Goal: Task Accomplishment & Management: Manage account settings

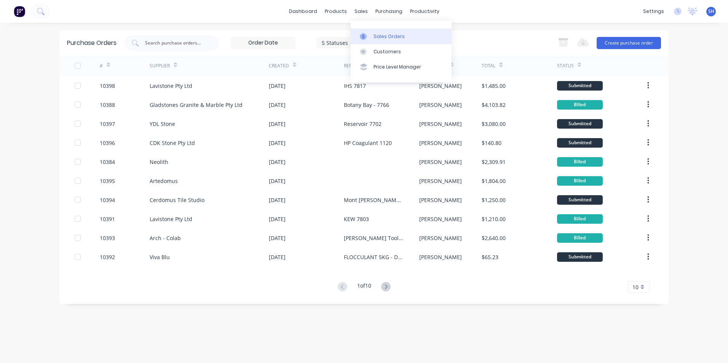
click at [373, 31] on link "Sales Orders" at bounding box center [401, 36] width 101 height 15
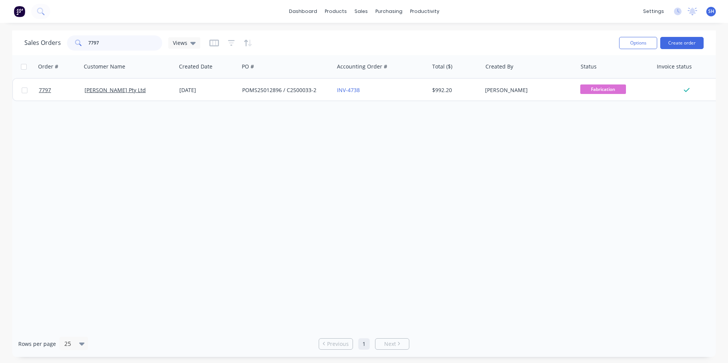
drag, startPoint x: 104, startPoint y: 45, endPoint x: 80, endPoint y: 45, distance: 24.4
click at [80, 45] on div "7797" at bounding box center [114, 42] width 95 height 15
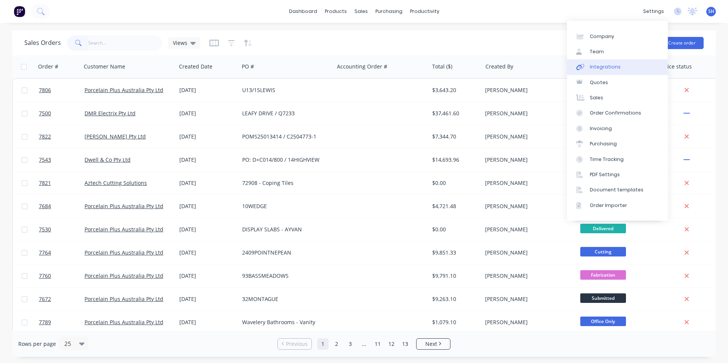
click at [623, 63] on link "Integrations" at bounding box center [617, 66] width 101 height 15
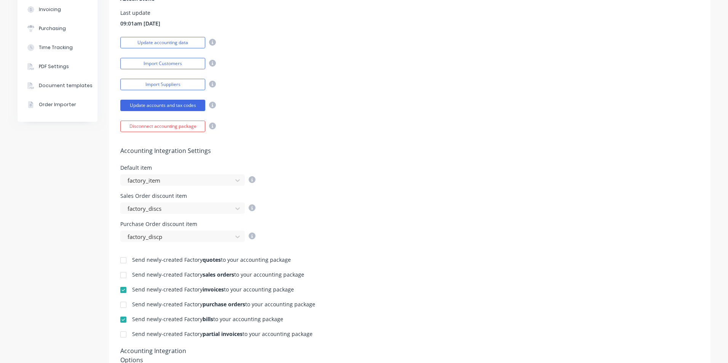
scroll to position [190, 0]
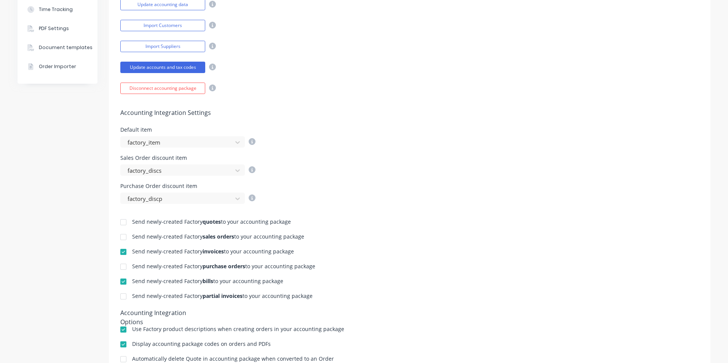
click at [123, 298] on div at bounding box center [123, 296] width 15 height 15
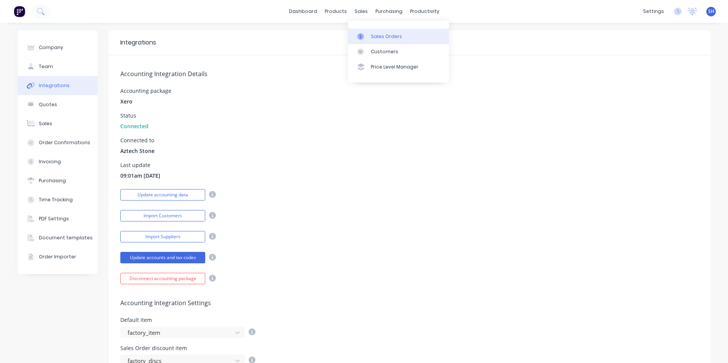
click at [376, 34] on div "Sales Orders" at bounding box center [386, 36] width 31 height 7
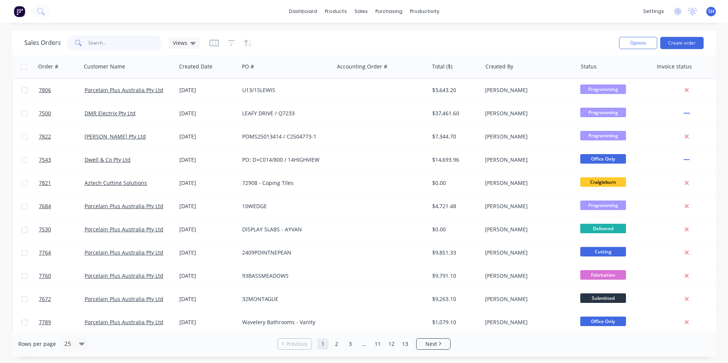
click at [107, 45] on input "text" at bounding box center [125, 42] width 74 height 15
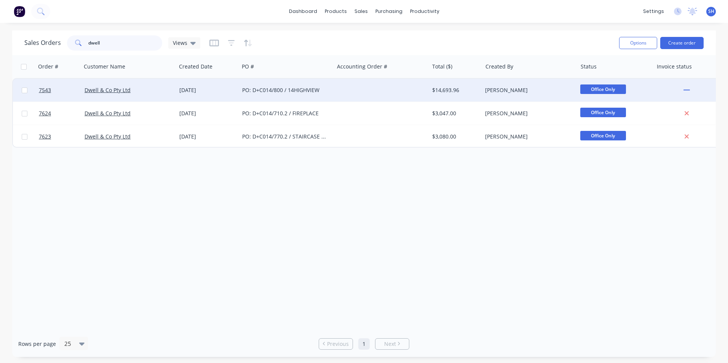
type input "dwell"
click at [194, 94] on div "[DATE]" at bounding box center [207, 90] width 63 height 23
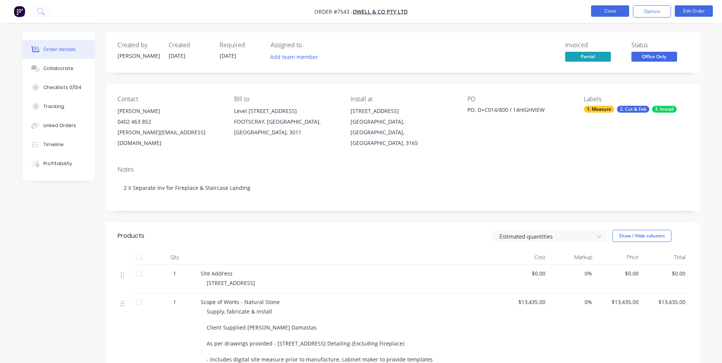
click at [610, 15] on button "Close" at bounding box center [610, 10] width 38 height 11
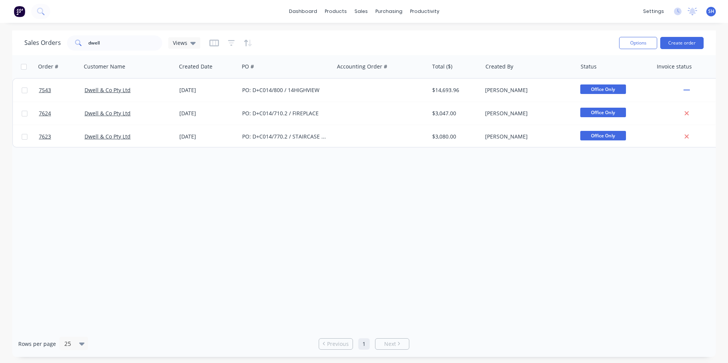
click at [376, 223] on div "Order # Customer Name Created Date PO # Accounting Order # Total ($) Created By…" at bounding box center [363, 193] width 703 height 276
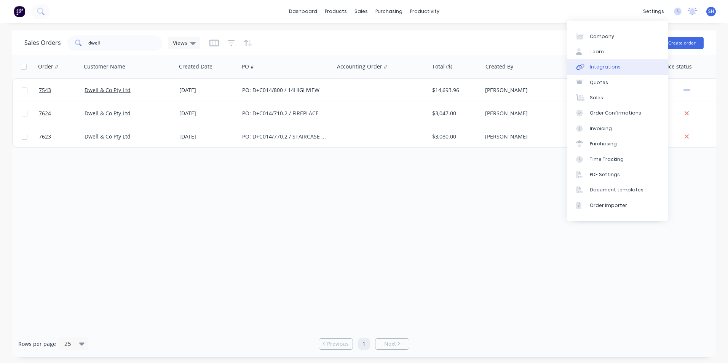
click at [617, 64] on link "Integrations" at bounding box center [617, 66] width 101 height 15
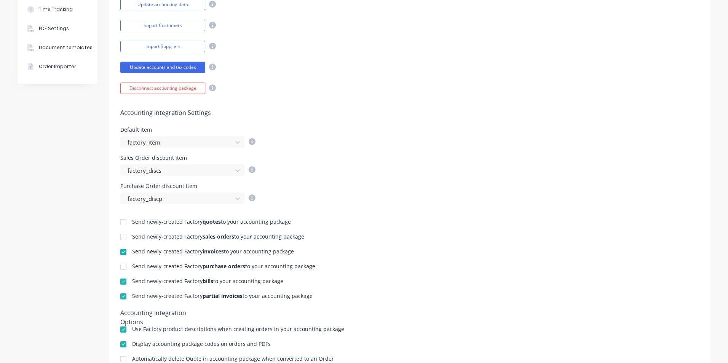
scroll to position [228, 0]
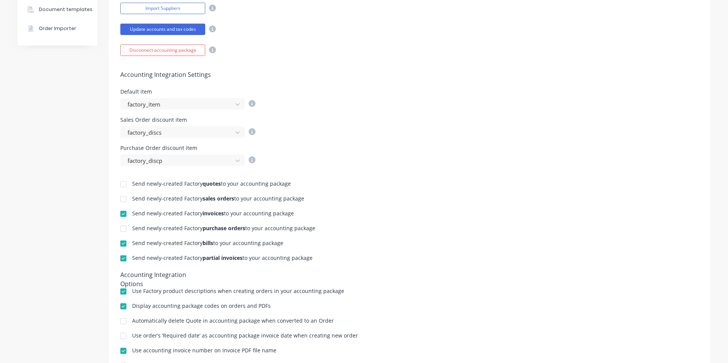
click at [120, 259] on div at bounding box center [123, 258] width 15 height 15
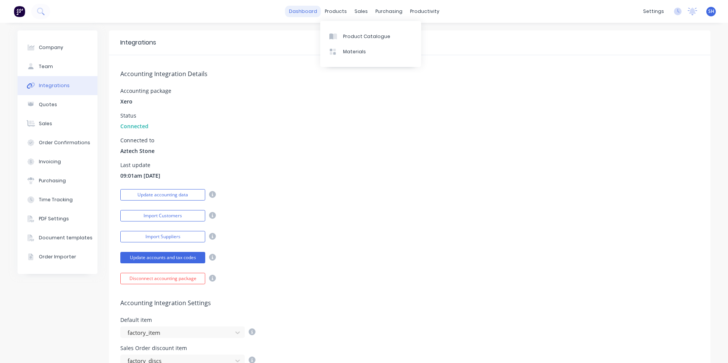
click at [303, 10] on link "dashboard" at bounding box center [303, 11] width 36 height 11
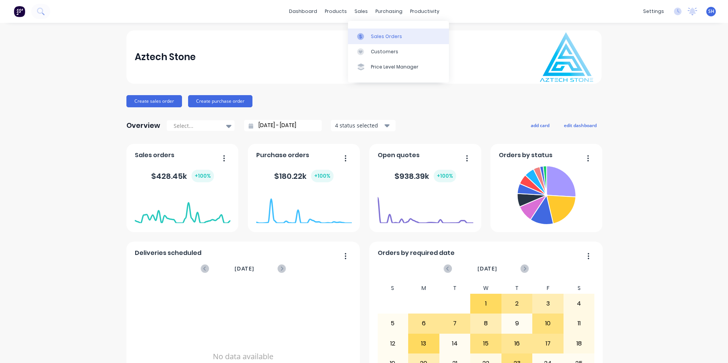
click at [375, 37] on div "Sales Orders" at bounding box center [386, 36] width 31 height 7
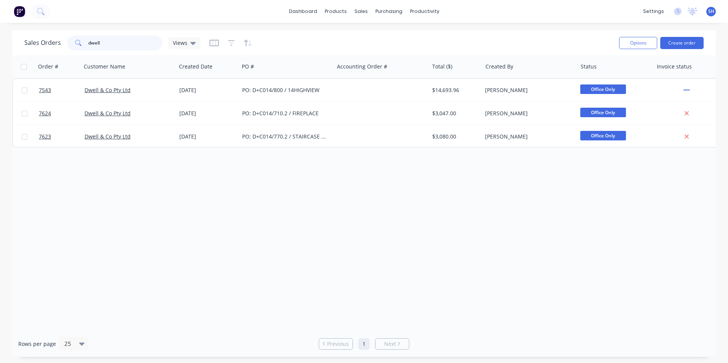
drag, startPoint x: 108, startPoint y: 41, endPoint x: 81, endPoint y: 41, distance: 27.8
click at [81, 41] on div "dwell" at bounding box center [114, 42] width 95 height 15
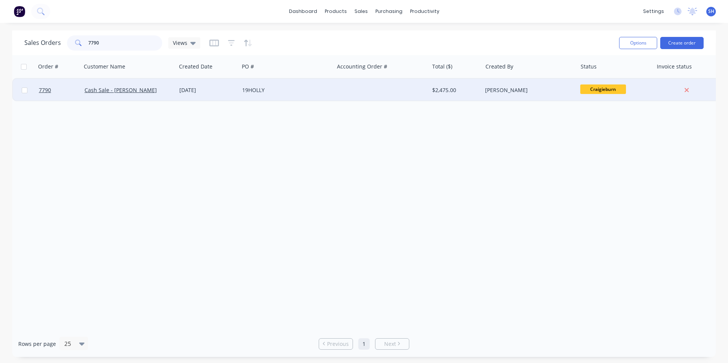
type input "7790"
click at [249, 92] on div "19HOLLY" at bounding box center [284, 90] width 84 height 8
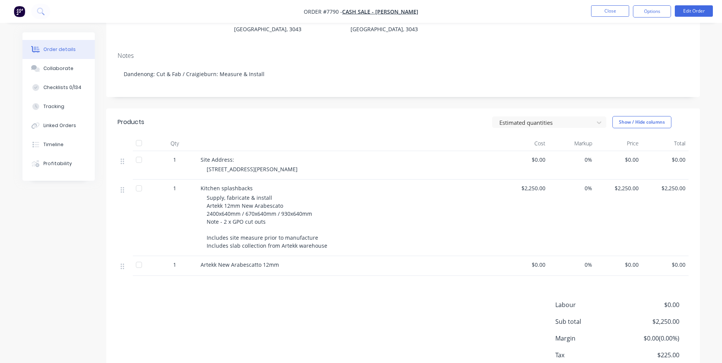
scroll to position [144, 0]
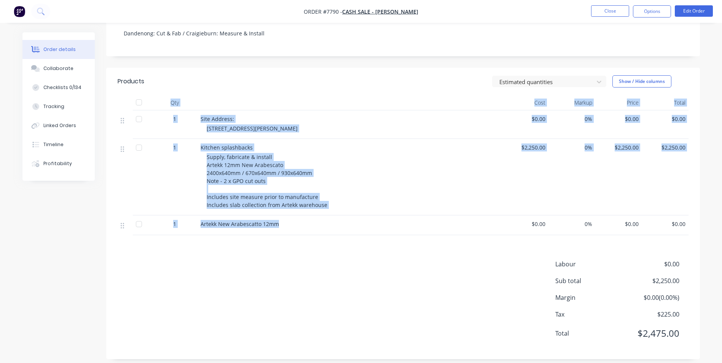
drag, startPoint x: 290, startPoint y: 218, endPoint x: 166, endPoint y: 91, distance: 177.4
click at [166, 95] on div "Qty Cost Markup Price Total 1 Site Address: [STREET_ADDRESS][PERSON_NAME] $0.00…" at bounding box center [403, 165] width 571 height 140
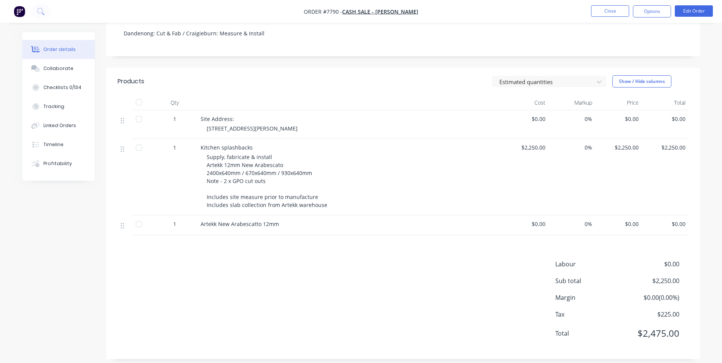
drag, startPoint x: 166, startPoint y: 91, endPoint x: 292, endPoint y: 271, distance: 219.7
click at [292, 271] on div "Labour $0.00 Sub total $2,250.00 Margin $0.00 ( 0.00 %) Tax $225.00 Total $2,47…" at bounding box center [403, 304] width 571 height 88
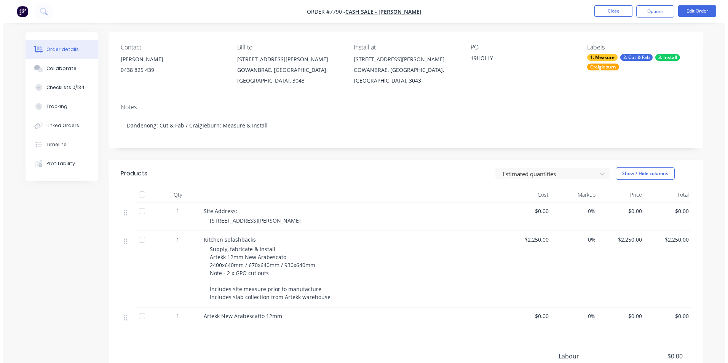
scroll to position [0, 0]
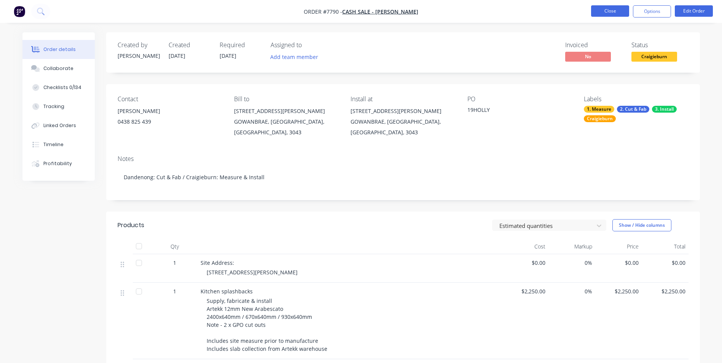
click at [599, 16] on button "Close" at bounding box center [610, 10] width 38 height 11
